Goal: Task Accomplishment & Management: Use online tool/utility

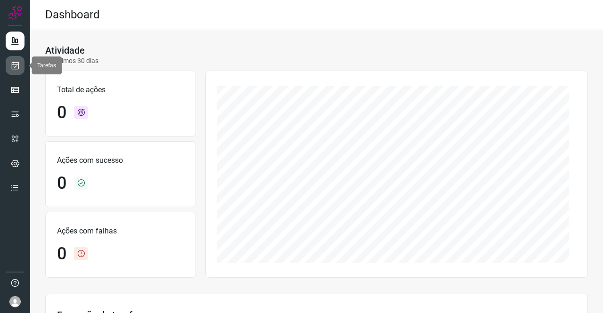
click at [17, 66] on icon at bounding box center [15, 65] width 10 height 9
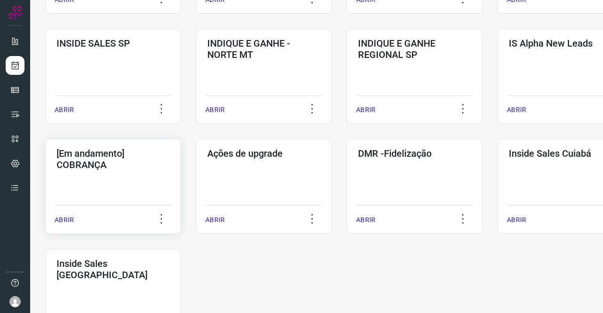
click at [96, 166] on h3 "[Em andamento] COBRANÇA" at bounding box center [113, 159] width 113 height 23
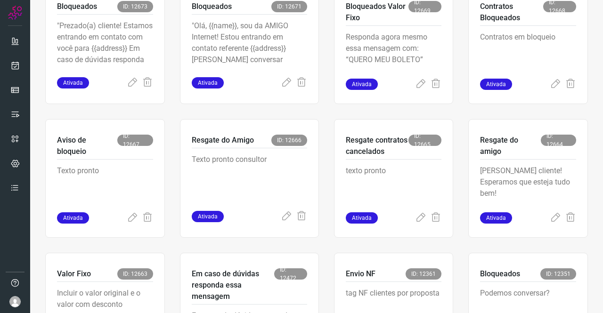
scroll to position [321, 0]
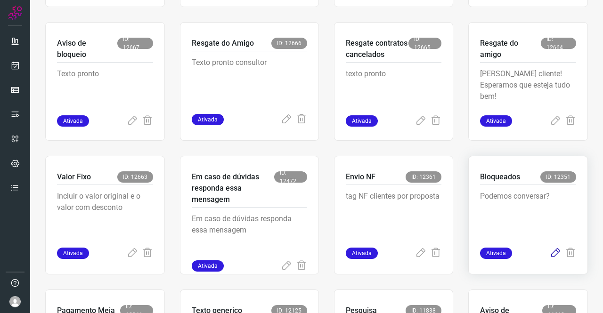
click at [551, 250] on icon at bounding box center [555, 253] width 11 height 11
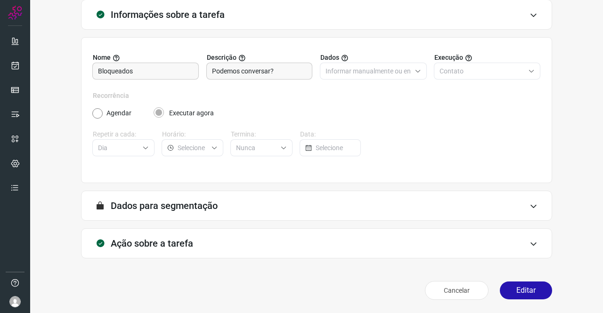
scroll to position [54, 0]
click at [512, 284] on button "Editar" at bounding box center [526, 291] width 52 height 18
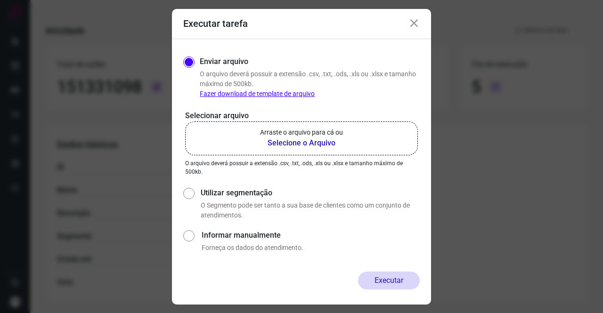
click at [300, 142] on b "Selecione o Arquivo" at bounding box center [301, 143] width 83 height 11
click at [0, 0] on input "Arraste o arquivo para cá ou Selecione o Arquivo" at bounding box center [0, 0] width 0 height 0
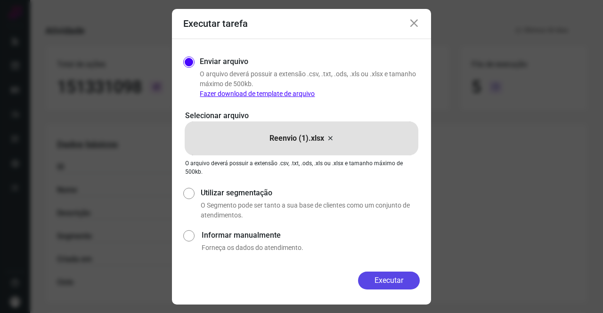
click at [386, 286] on button "Executar" at bounding box center [389, 281] width 62 height 18
